Goal: Information Seeking & Learning: Learn about a topic

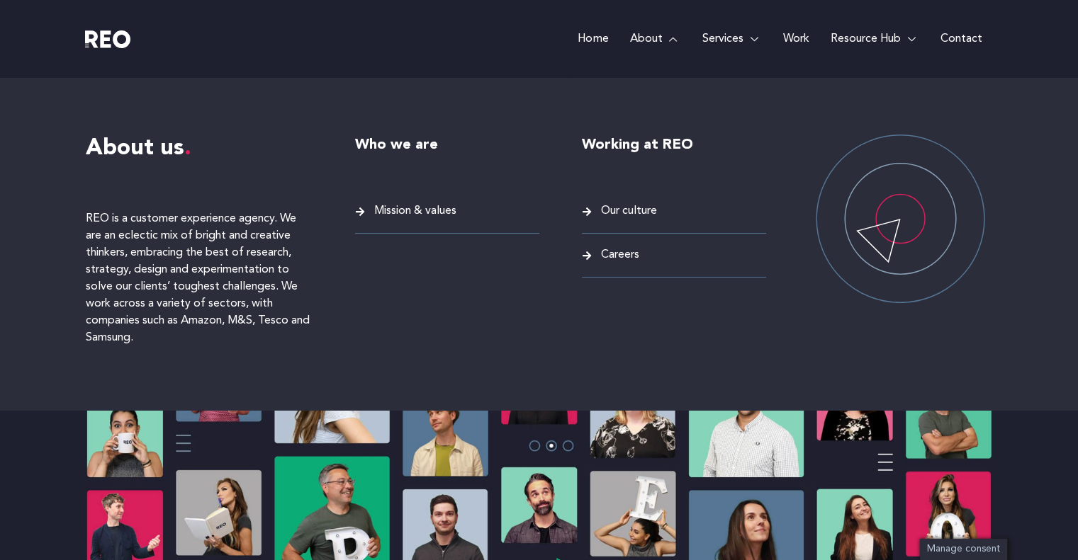
click at [669, 41] on icon at bounding box center [674, 39] width 11 height 8
click at [628, 251] on span "Careers" at bounding box center [618, 255] width 42 height 19
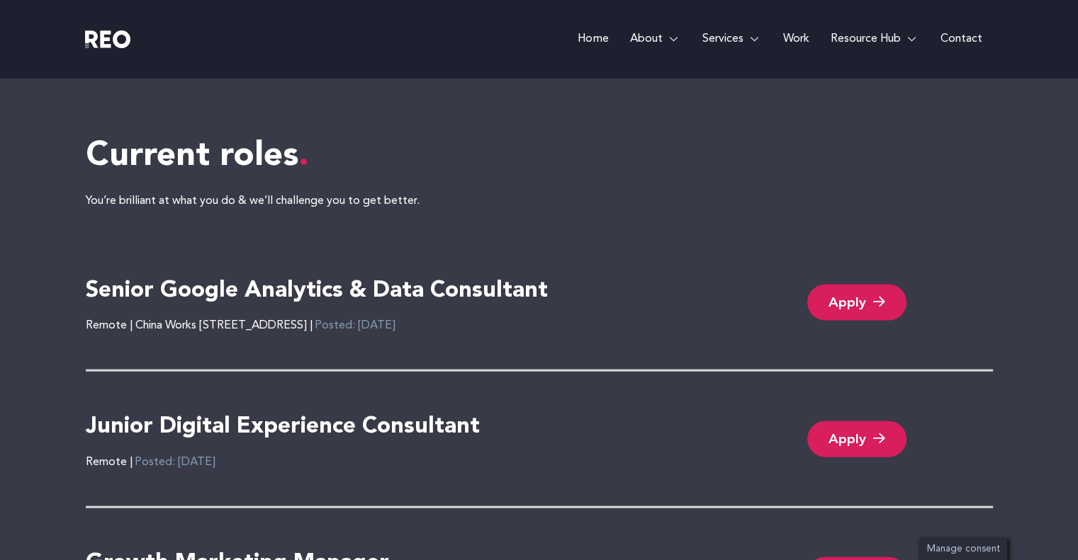
scroll to position [3014, 0]
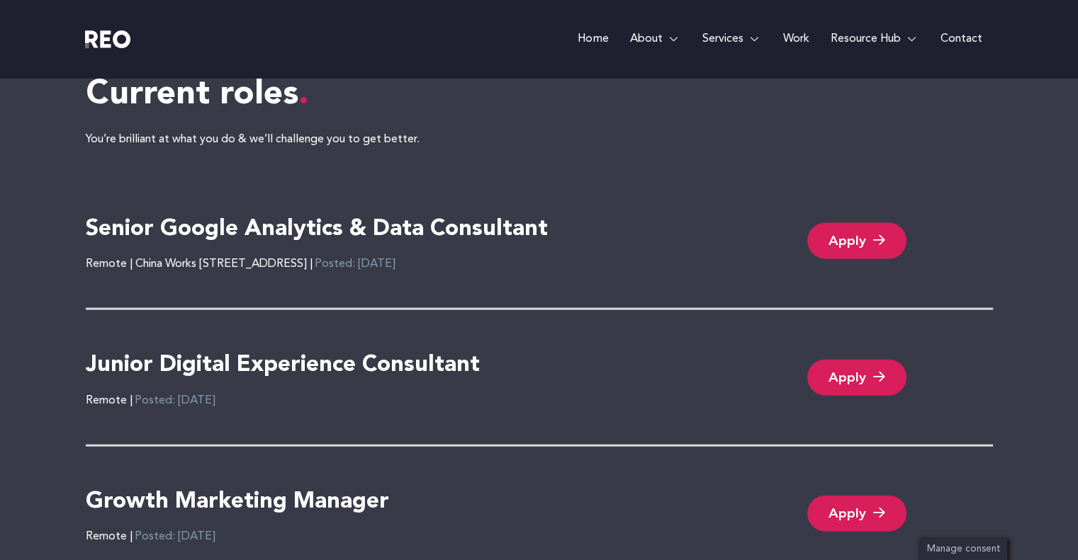
click at [466, 227] on h4 "Senior Google Analytics & Data Consultant" at bounding box center [317, 230] width 462 height 30
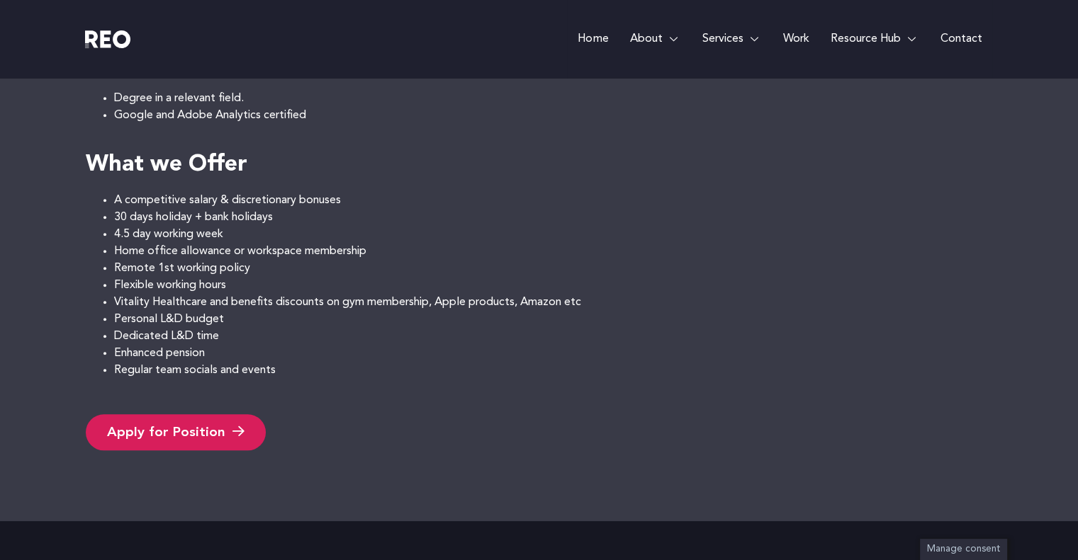
scroll to position [1331, 0]
